Goal: Task Accomplishment & Management: Complete application form

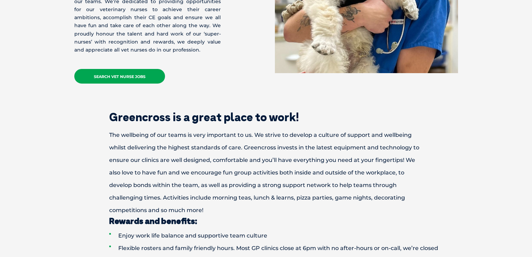
click at [124, 70] on link "Search Vet Nurse Jobs" at bounding box center [119, 76] width 91 height 15
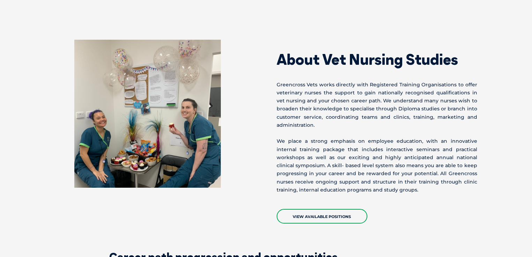
scroll to position [983, 0]
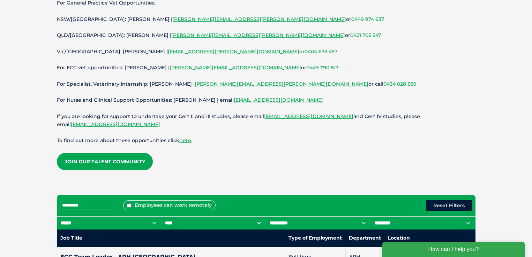
scroll to position [142, 0]
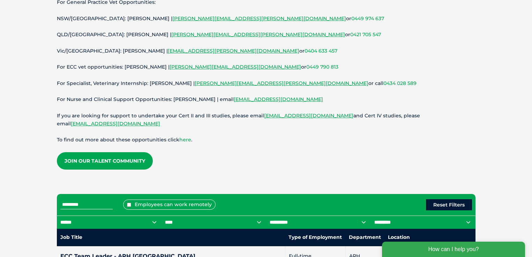
click at [185, 138] on link "here" at bounding box center [185, 140] width 12 height 6
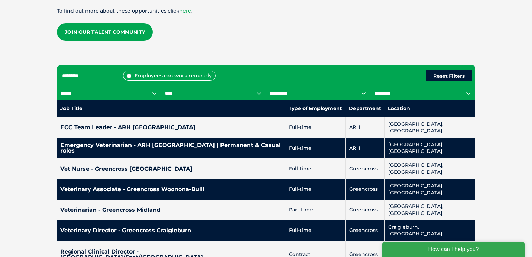
scroll to position [271, 0]
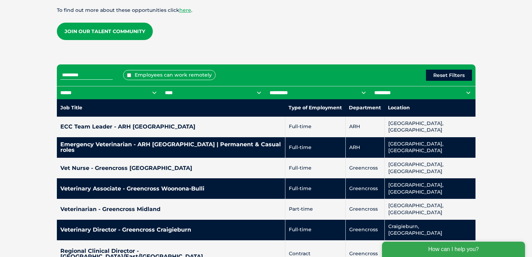
select select "***"
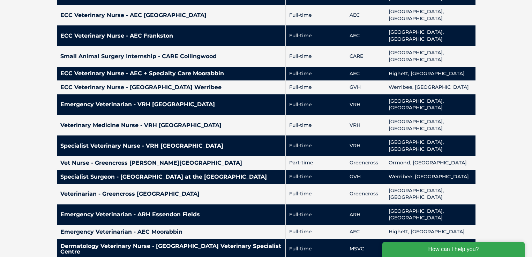
scroll to position [1357, 0]
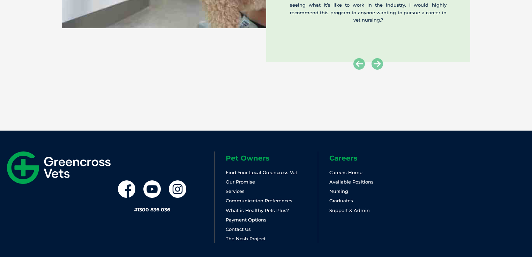
scroll to position [1303, 0]
